Goal: Transaction & Acquisition: Book appointment/travel/reservation

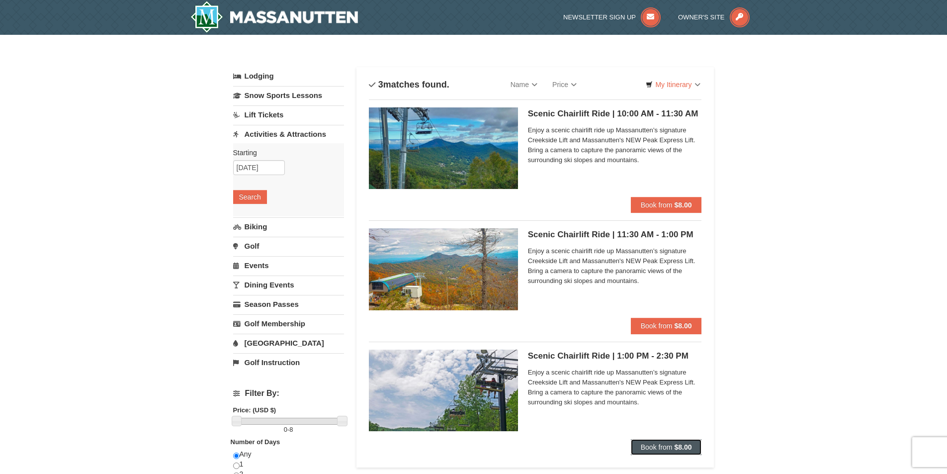
click at [662, 446] on span "Book from" at bounding box center [656, 447] width 32 height 8
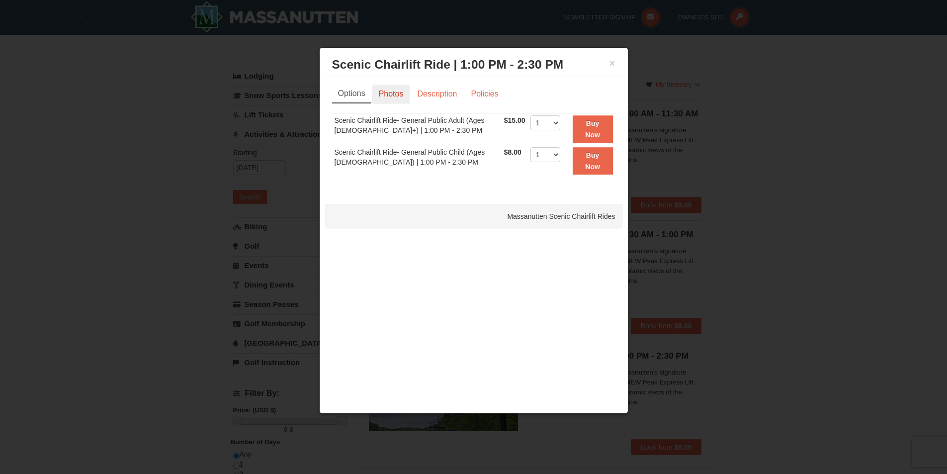
click at [403, 93] on link "Photos" at bounding box center [391, 93] width 38 height 19
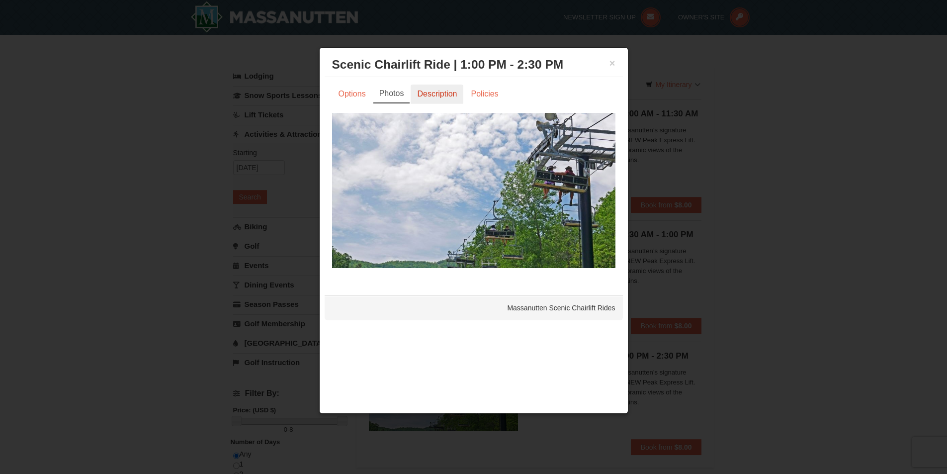
click at [438, 95] on link "Description" at bounding box center [436, 93] width 53 height 19
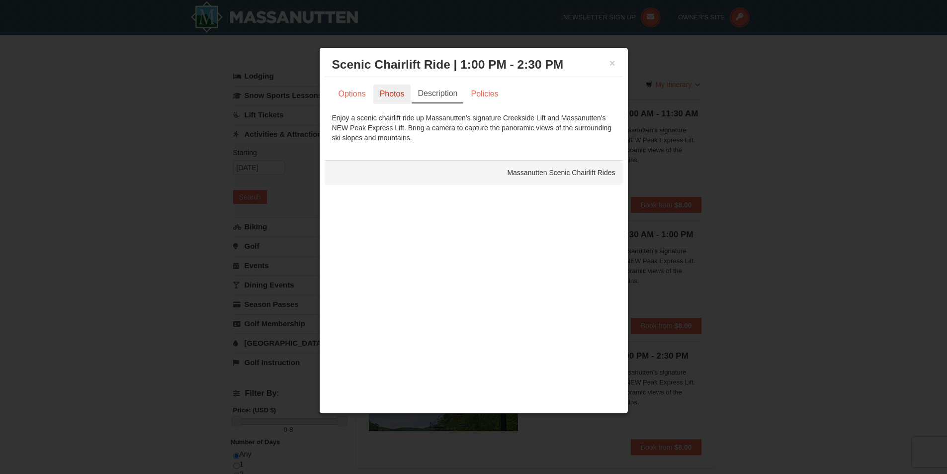
click at [397, 94] on link "Photos" at bounding box center [392, 93] width 38 height 19
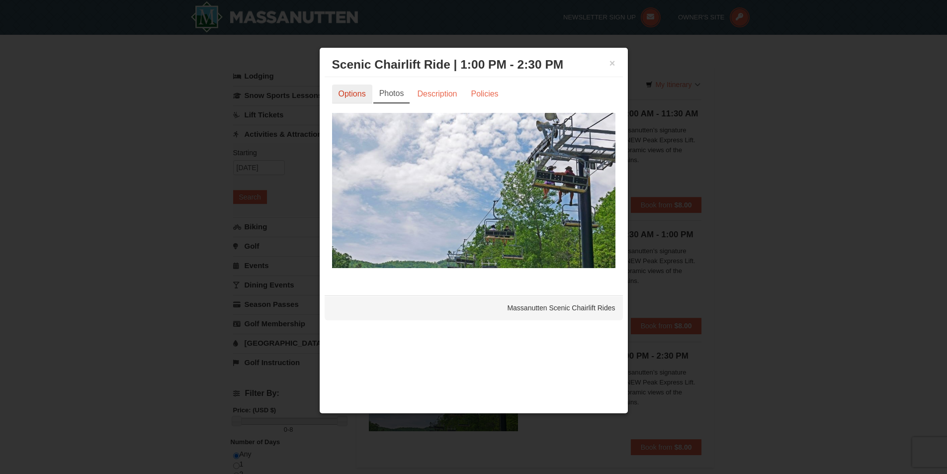
click at [366, 96] on link "Options" at bounding box center [352, 93] width 40 height 19
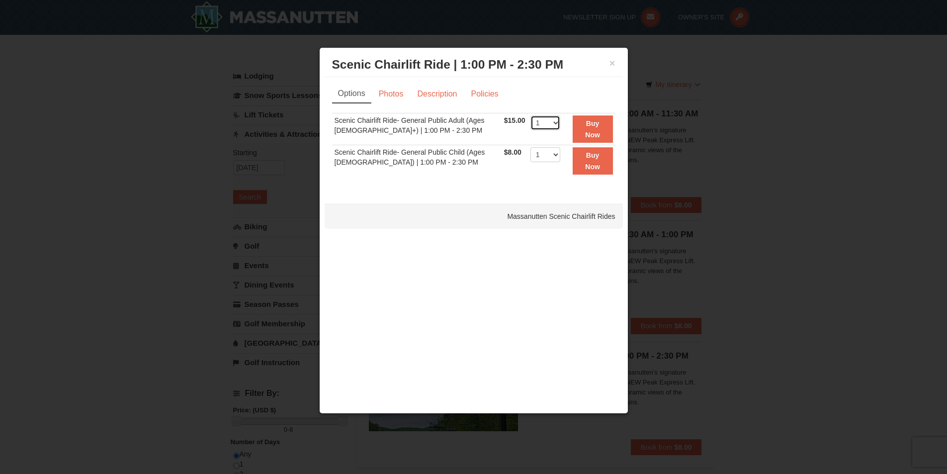
click at [550, 124] on select "1 2 3 4 5 6 7 8 9 10 11 12 13 14 15 16 17 18 19 20 21 22" at bounding box center [545, 122] width 30 height 15
select select "4"
click at [530, 115] on select "1 2 3 4 5 6 7 8 9 10 11 12 13 14 15 16 17 18 19 20 21 22" at bounding box center [545, 122] width 30 height 15
click at [608, 62] on h3 "Scenic Chairlift Ride | 1:00 PM - 2:30 PM Massanutten Scenic Chairlift Rides" at bounding box center [473, 64] width 283 height 15
click at [611, 63] on button "×" at bounding box center [612, 63] width 6 height 10
